Goal: Communication & Community: Answer question/provide support

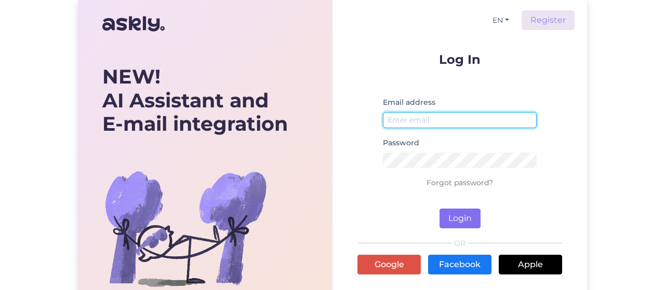
type input "[PERSON_NAME][EMAIL_ADDRESS][DOMAIN_NAME]"
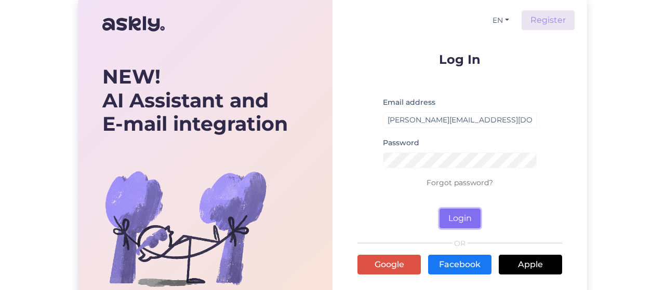
click at [456, 209] on button "Login" at bounding box center [460, 219] width 41 height 20
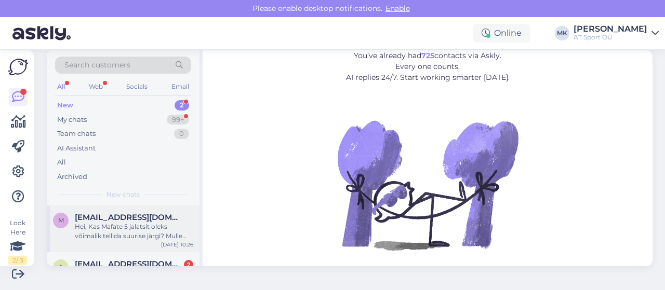
scroll to position [22, 0]
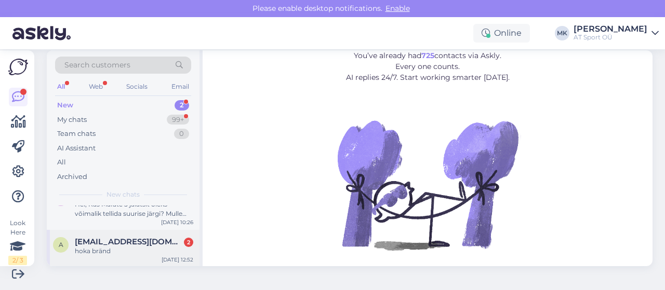
click at [148, 239] on span "[EMAIL_ADDRESS][DOMAIN_NAME]" at bounding box center [129, 241] width 108 height 9
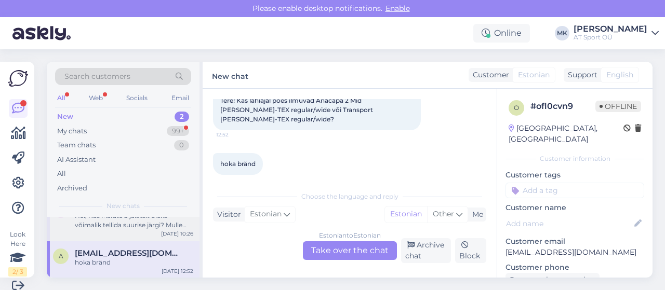
scroll to position [1, 0]
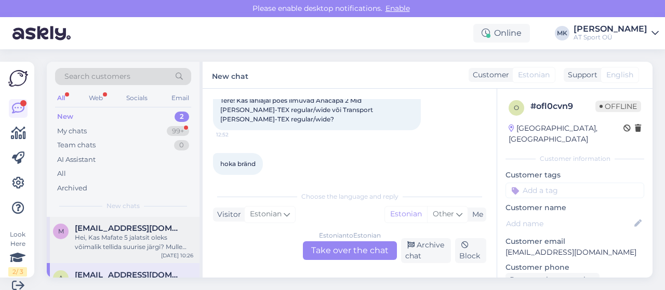
click at [119, 227] on span "[EMAIL_ADDRESS][DOMAIN_NAME]" at bounding box center [129, 228] width 108 height 9
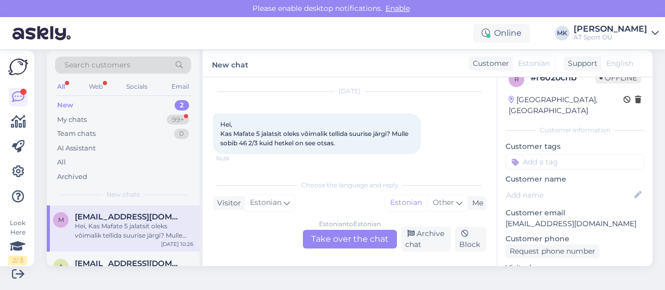
scroll to position [0, 0]
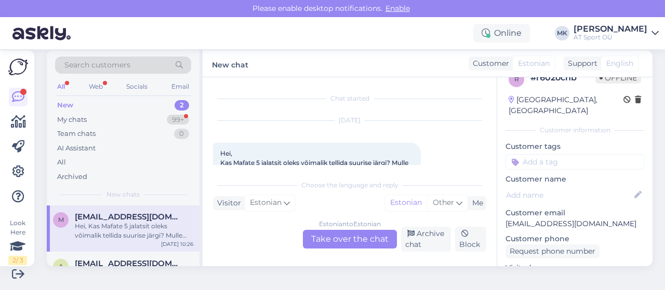
click at [73, 104] on div "New" at bounding box center [65, 105] width 16 height 10
click at [79, 117] on div "My chats" at bounding box center [72, 120] width 30 height 10
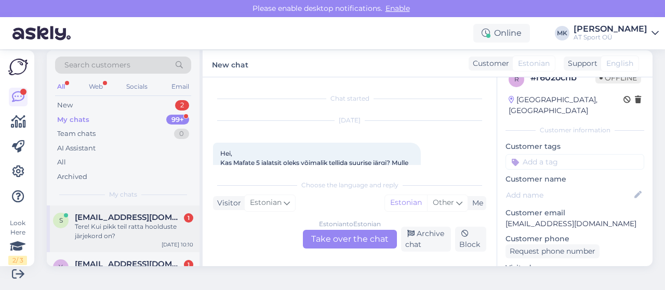
click at [130, 227] on div "Tere! Kui pikk teil ratta hoolduste järjekord on?" at bounding box center [134, 231] width 118 height 19
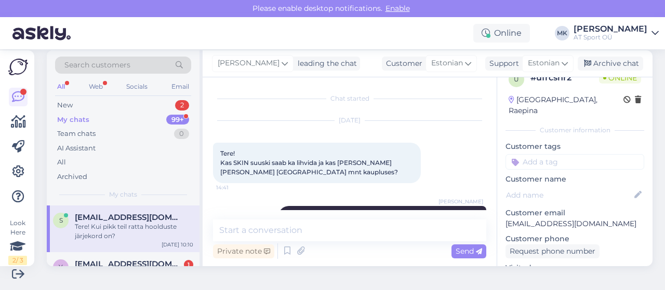
scroll to position [1942, 0]
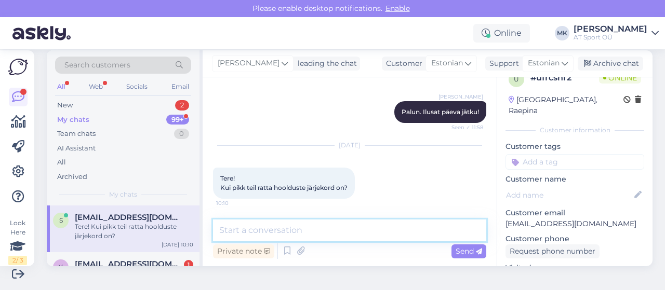
click at [351, 233] on textarea at bounding box center [349, 231] width 273 height 22
type textarea "Tere."
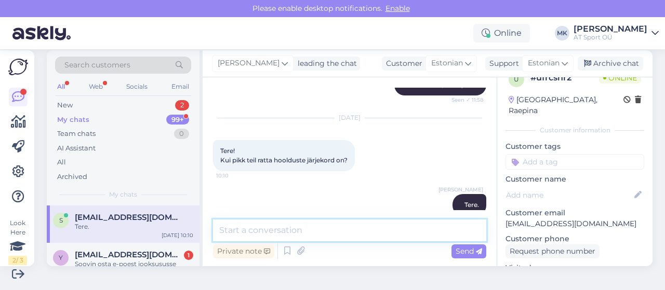
scroll to position [1987, 0]
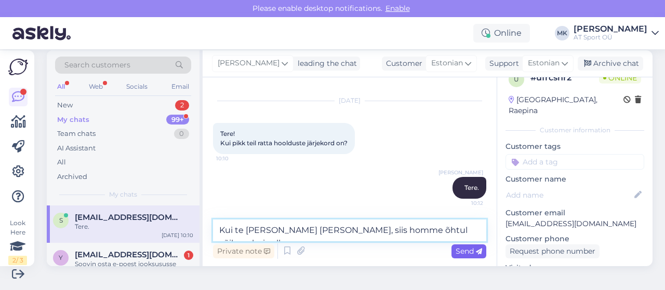
type textarea "Kui te [PERSON_NAME] [PERSON_NAME], siis homme õhtul võiks valmis olla."
click at [456, 252] on span "Send" at bounding box center [469, 251] width 26 height 9
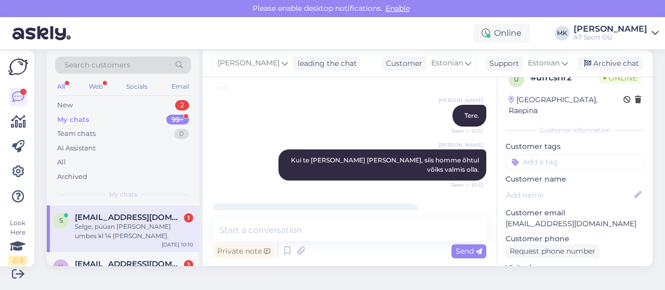
scroll to position [2077, 0]
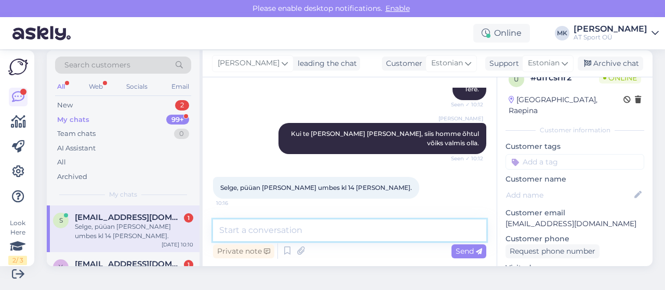
click at [307, 229] on textarea at bounding box center [349, 231] width 273 height 22
type textarea "jääme teid ootama"
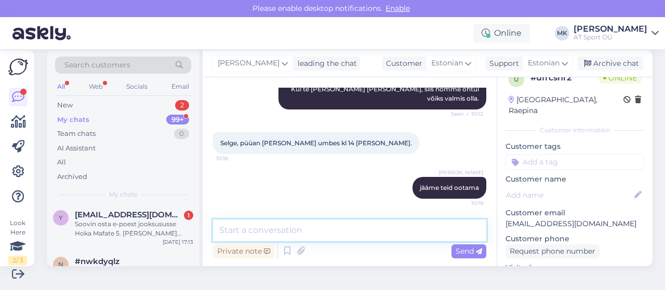
scroll to position [35, 0]
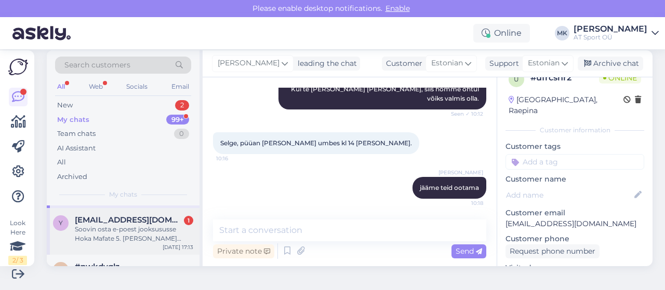
click at [107, 228] on div "Soovin osta e-poest jooksususse Hoka Mafate 5. [PERSON_NAME] püsikklient, kuida…" at bounding box center [134, 234] width 118 height 19
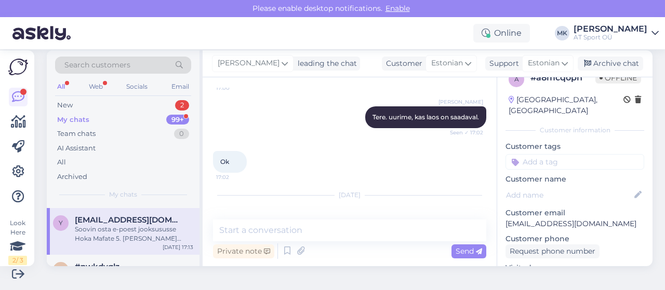
scroll to position [405, 0]
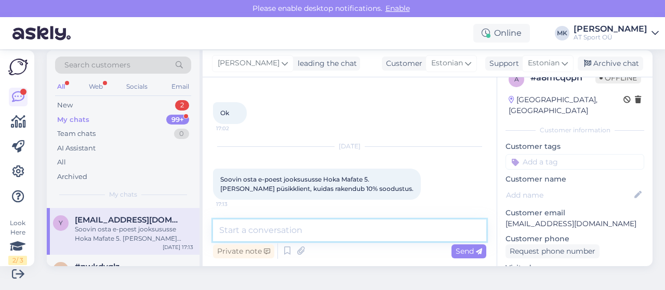
click at [366, 233] on textarea at bounding box center [349, 231] width 273 height 22
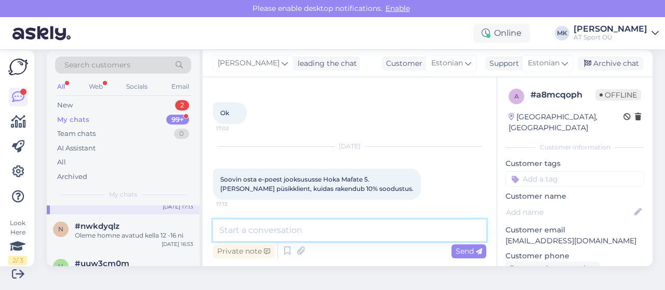
scroll to position [0, 0]
